Goal: Task Accomplishment & Management: Use online tool/utility

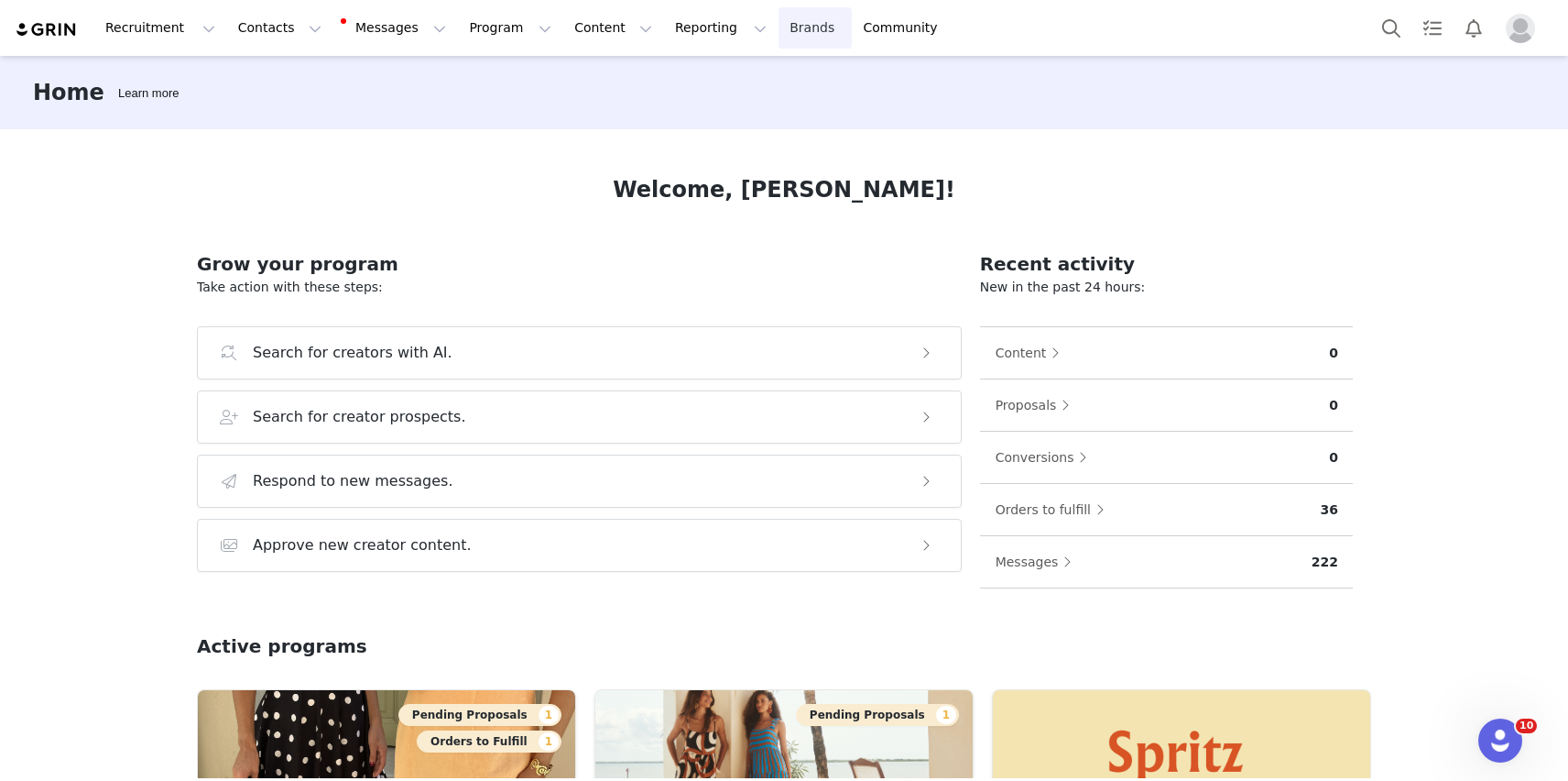
click at [779, 28] on link "Brands Brands" at bounding box center [815, 28] width 73 height 41
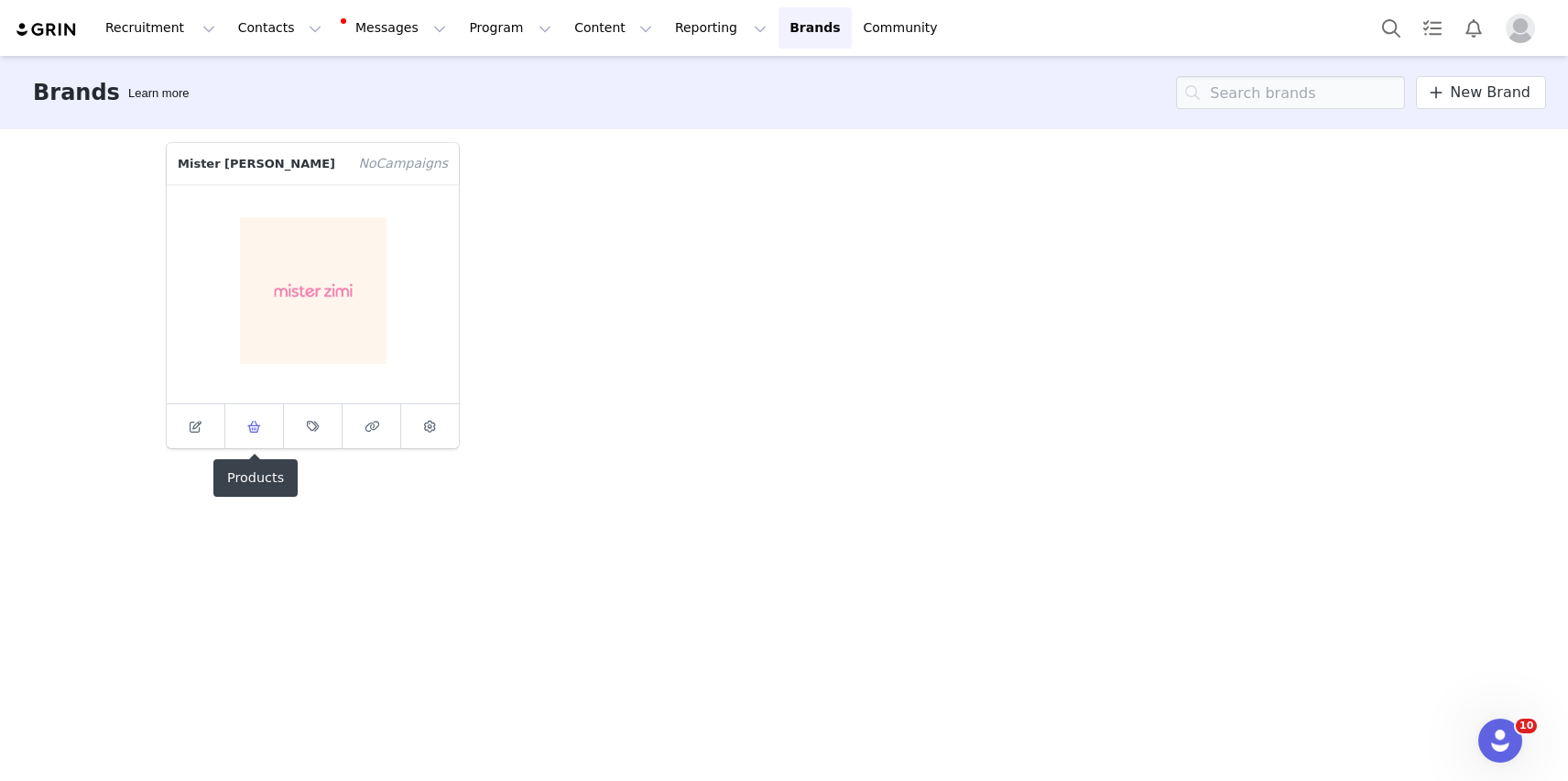
click at [247, 424] on span at bounding box center [254, 425] width 22 height 22
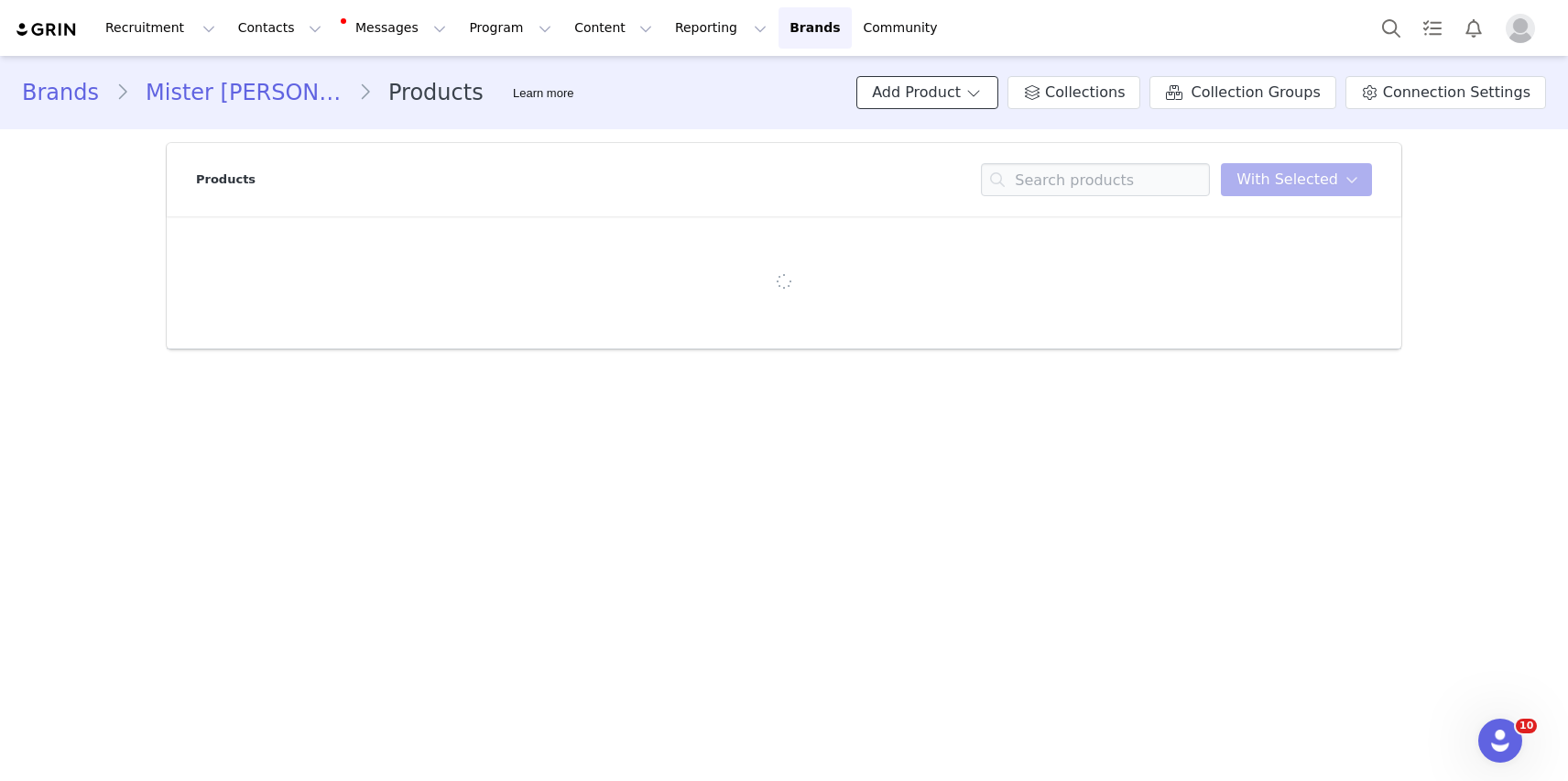
click at [970, 102] on button "Add Product" at bounding box center [927, 92] width 142 height 33
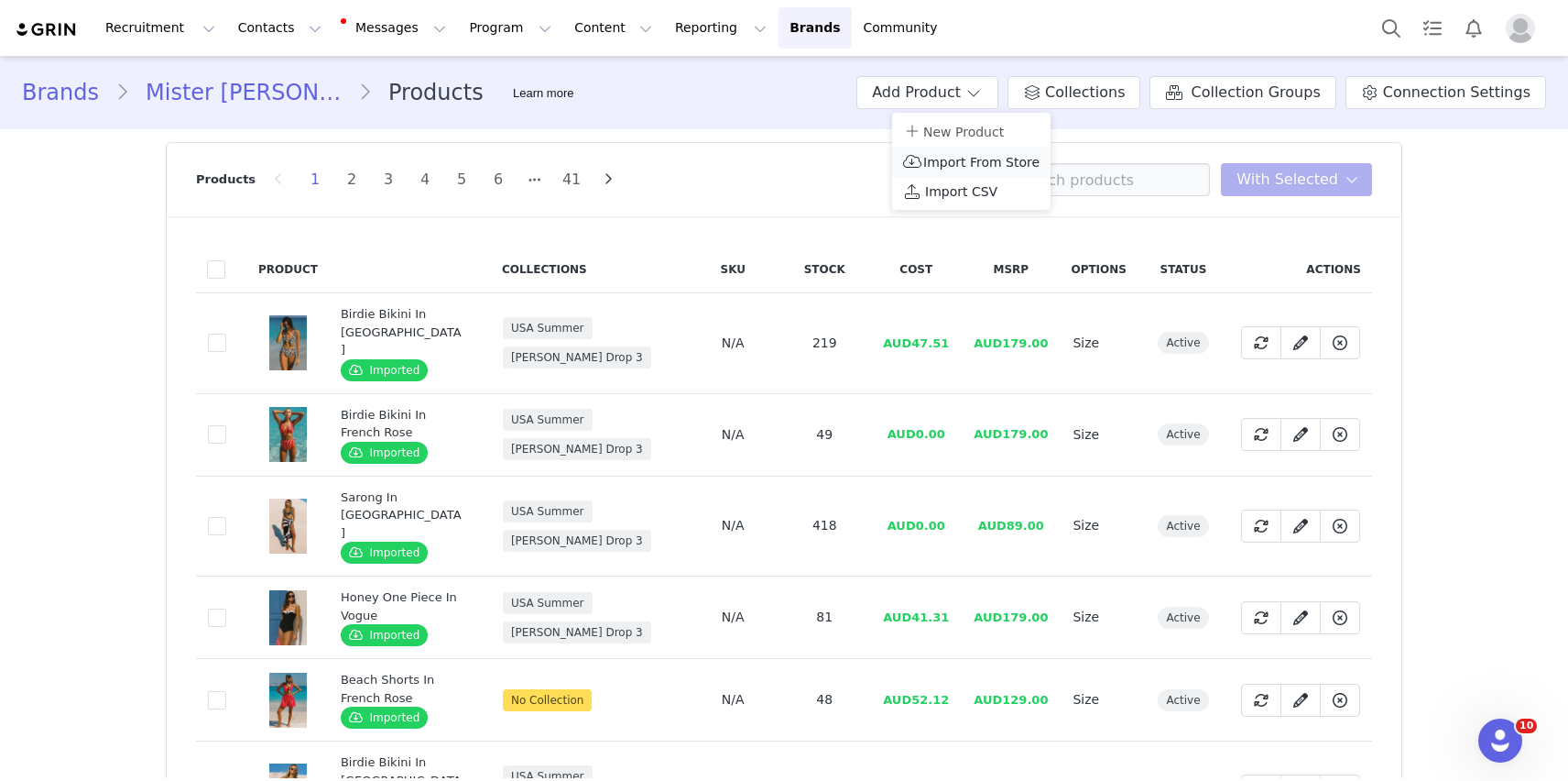
click at [979, 167] on span "Import From Store" at bounding box center [981, 162] width 116 height 15
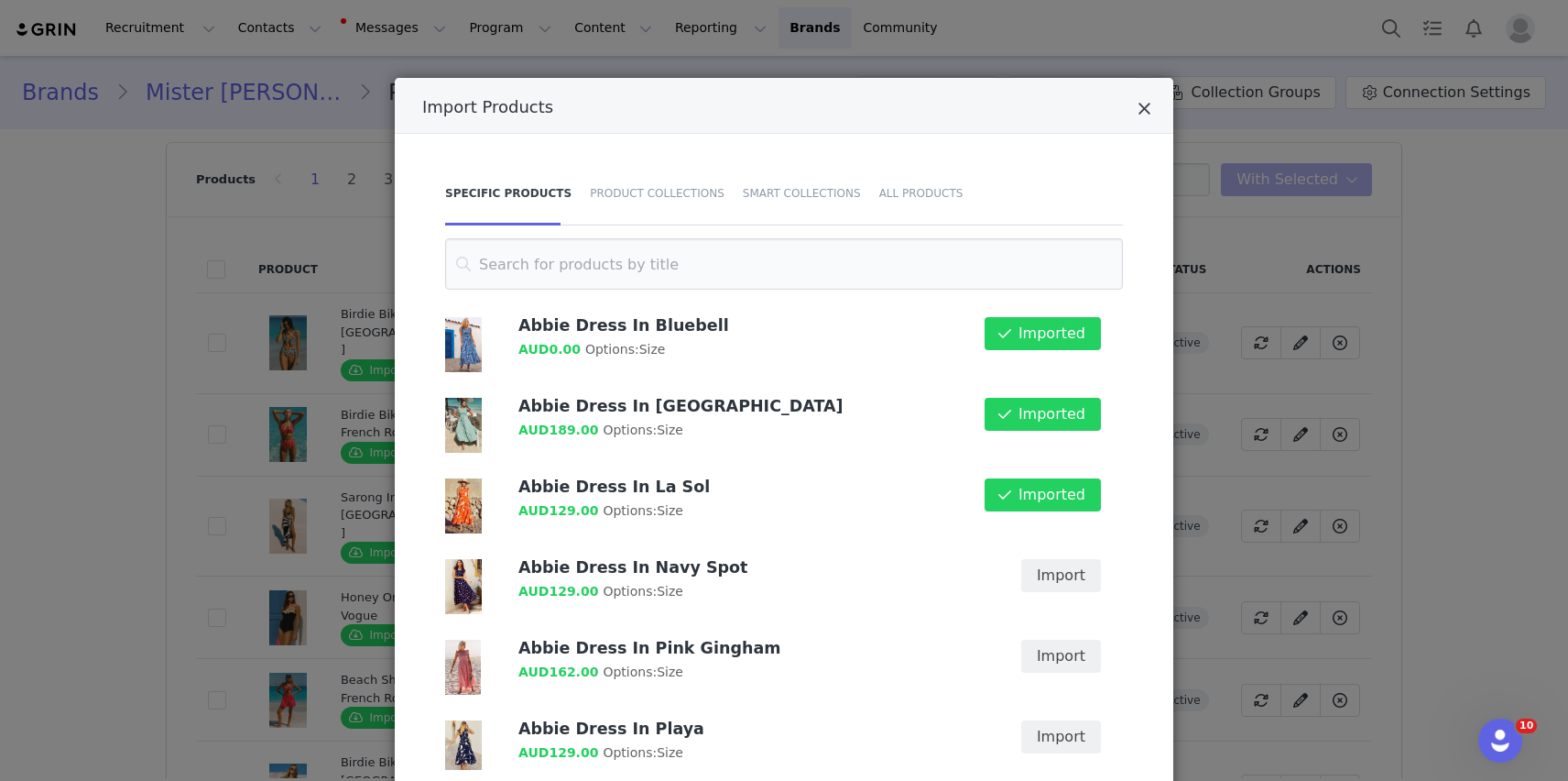
click at [1149, 107] on icon "Close" at bounding box center [1145, 109] width 14 height 19
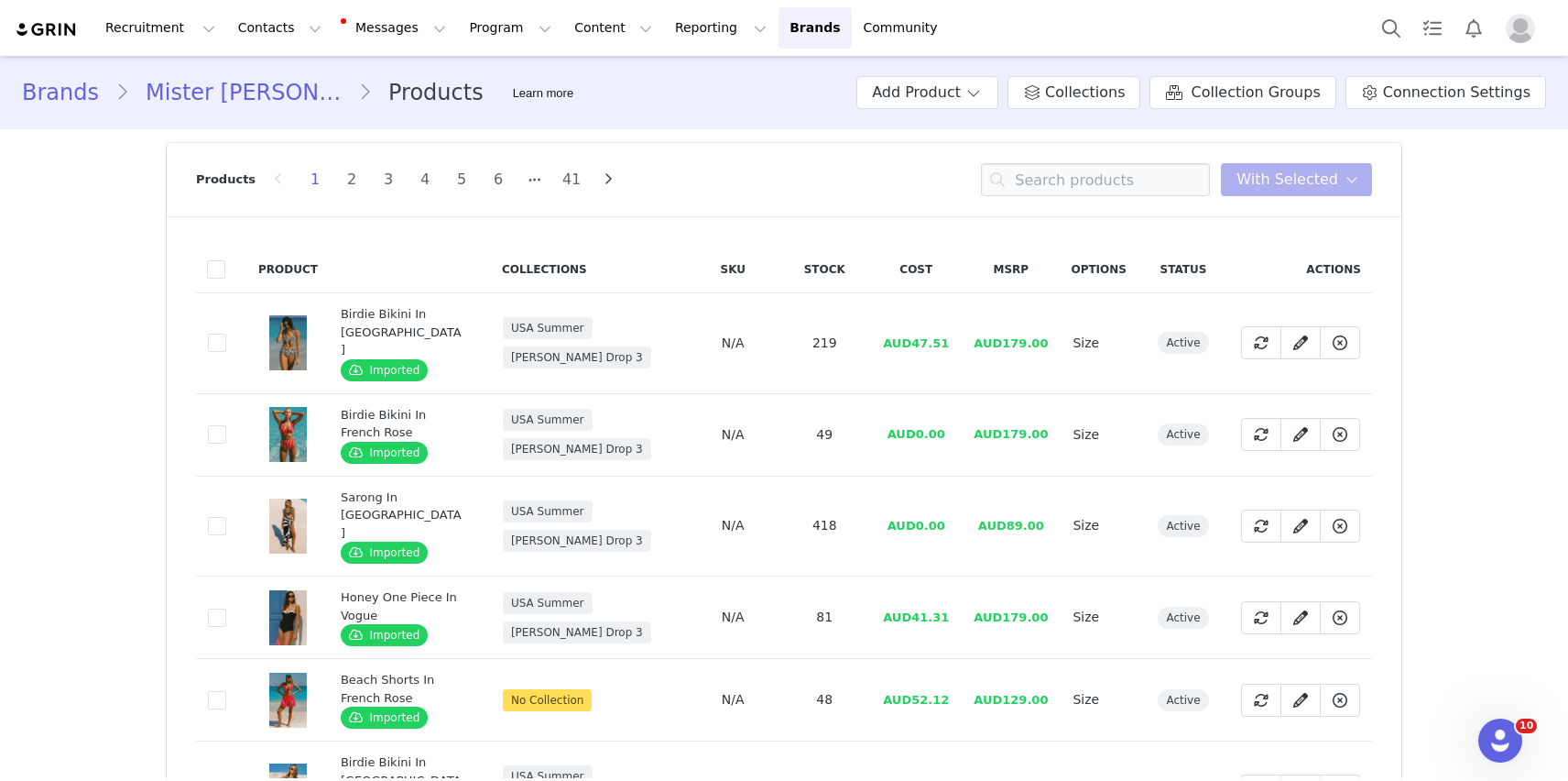
click at [533, 87] on div "Brands Mister Zimi Products Learn more Add Product Collections Collection Group…" at bounding box center [784, 92] width 1525 height 33
